Goal: Check status: Check status

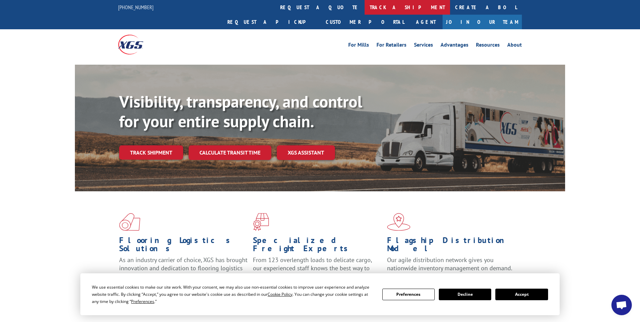
click at [365, 5] on link "track a shipment" at bounding box center [407, 7] width 85 height 15
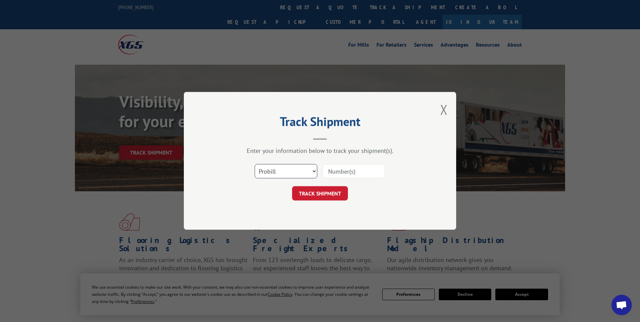
click at [315, 169] on select "Select category... Probill BOL PO" at bounding box center [286, 171] width 63 height 14
select select "bol"
click at [255, 164] on select "Select category... Probill BOL PO" at bounding box center [286, 171] width 63 height 14
click at [348, 168] on input at bounding box center [354, 171] width 63 height 14
paste input "5999703"
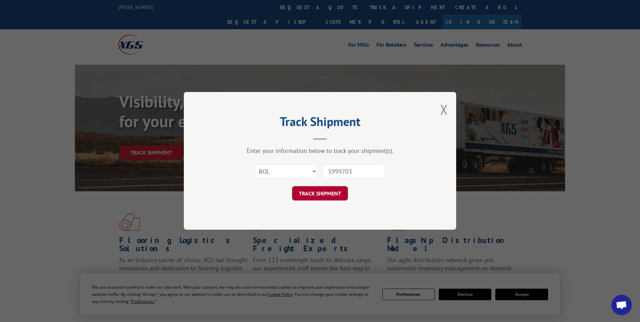
type input "5999703"
click at [334, 190] on button "TRACK SHIPMENT" at bounding box center [320, 194] width 56 height 14
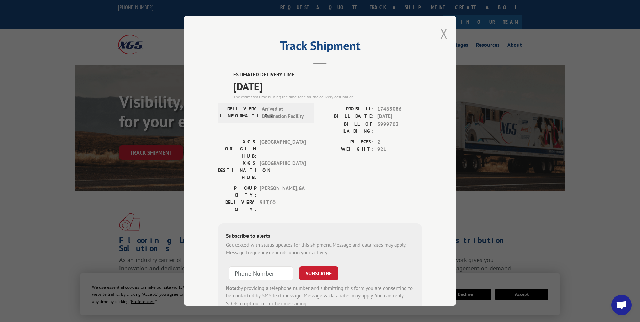
click at [443, 34] on button "Close modal" at bounding box center [443, 34] width 7 height 18
